Goal: Find specific page/section: Find specific page/section

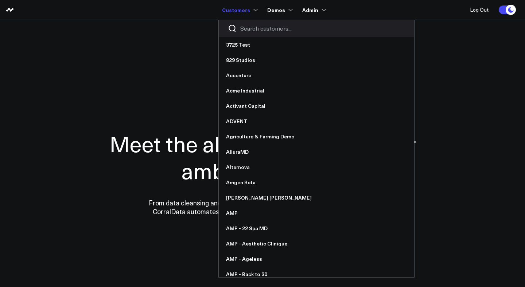
click at [252, 29] on input "Search customers input" at bounding box center [322, 28] width 165 height 8
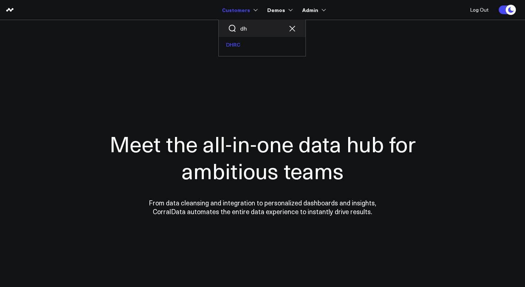
type input "dh"
click at [250, 47] on link "DHRC" at bounding box center [262, 44] width 87 height 15
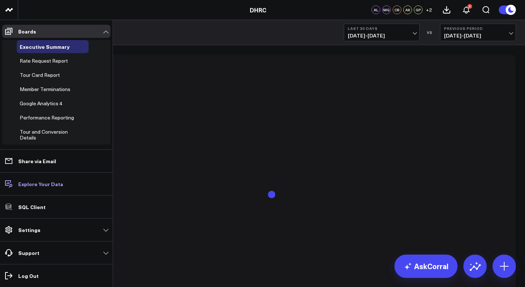
click at [41, 186] on p "Explore Your Data" at bounding box center [40, 184] width 45 height 6
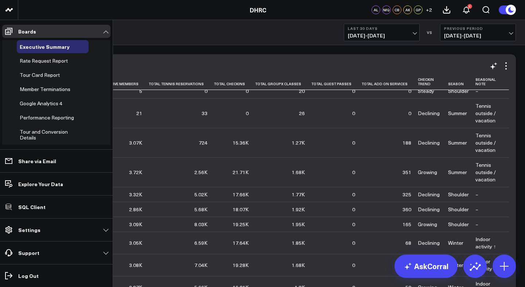
scroll to position [6, 0]
